Goal: Task Accomplishment & Management: Manage account settings

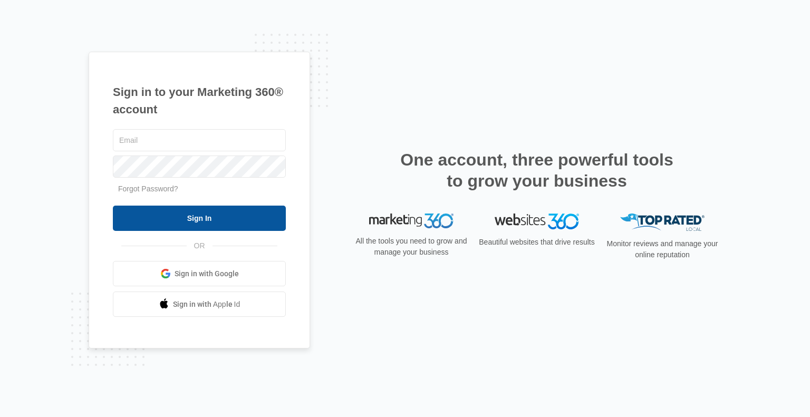
type input "kathleen@kkeeganrealty.com"
click at [185, 214] on input "Sign In" at bounding box center [199, 218] width 173 height 25
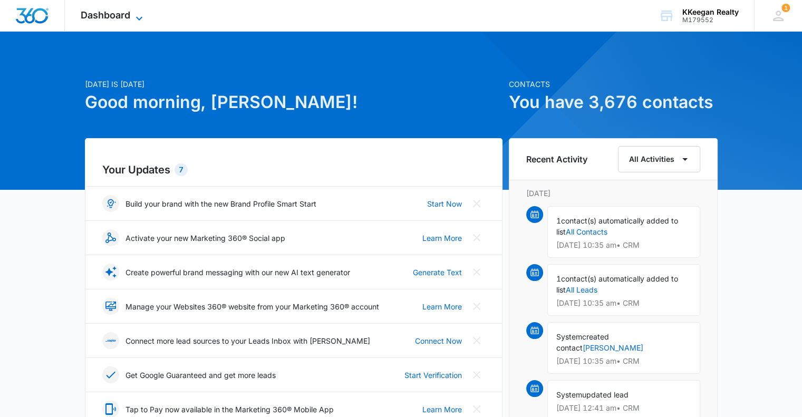
click at [133, 14] on icon at bounding box center [139, 18] width 13 height 13
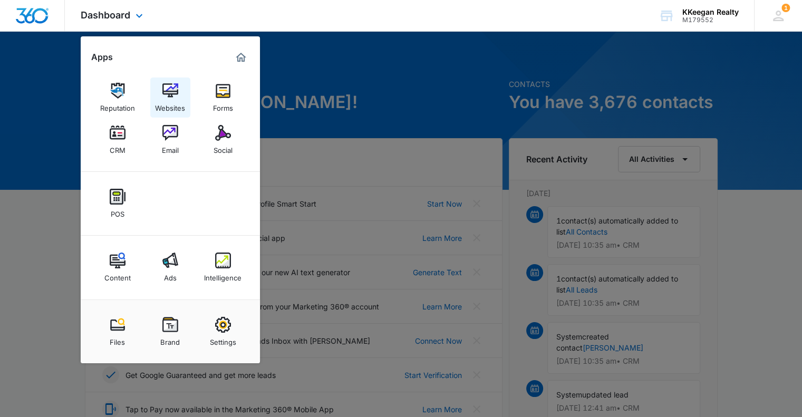
click at [168, 90] on img at bounding box center [170, 91] width 16 height 16
